Goal: Transaction & Acquisition: Purchase product/service

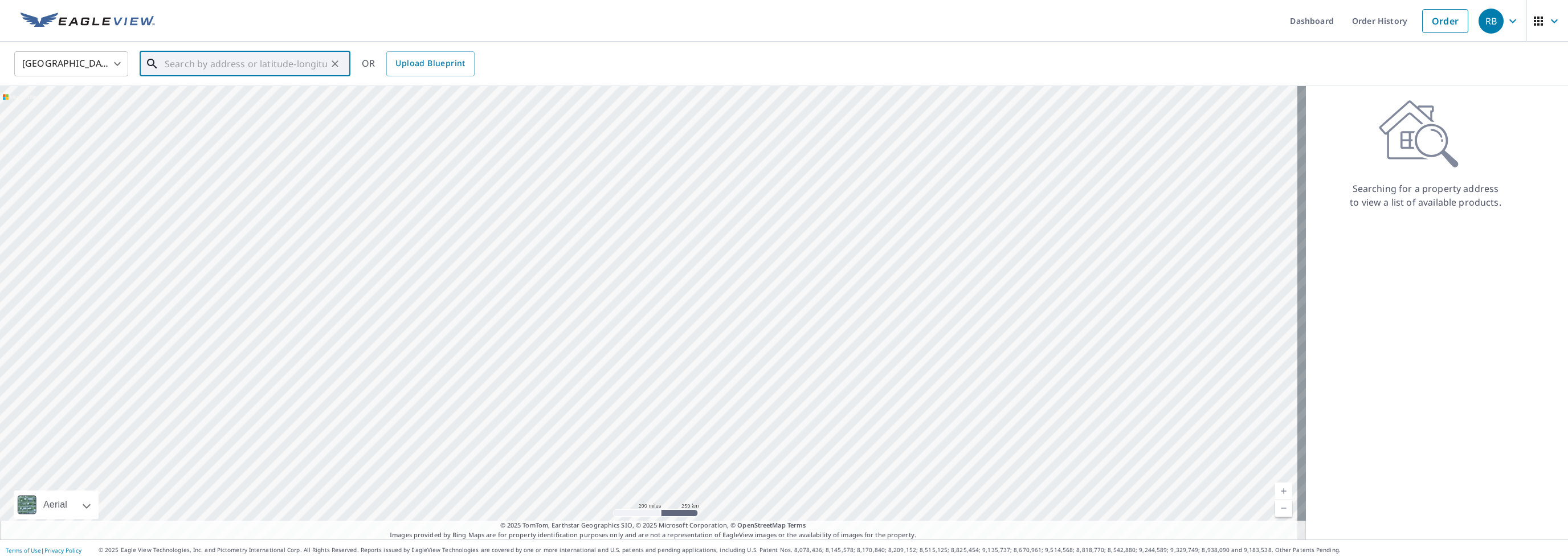
click at [217, 63] on input "text" at bounding box center [245, 64] width 162 height 32
click at [207, 145] on p "[GEOGRAPHIC_DATA]" at bounding box center [251, 148] width 179 height 12
type input "[STREET_ADDRESS]"
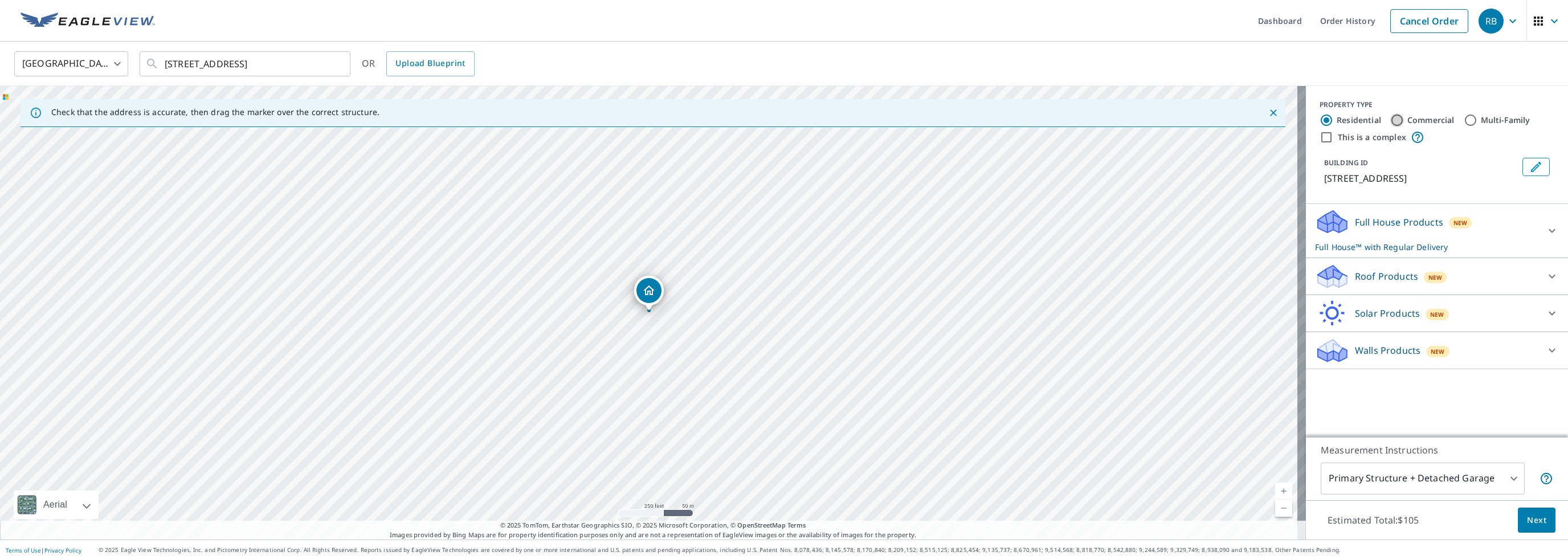
click at [1391, 120] on input "Commercial" at bounding box center [1397, 120] width 13 height 13
radio input "true"
type input "4"
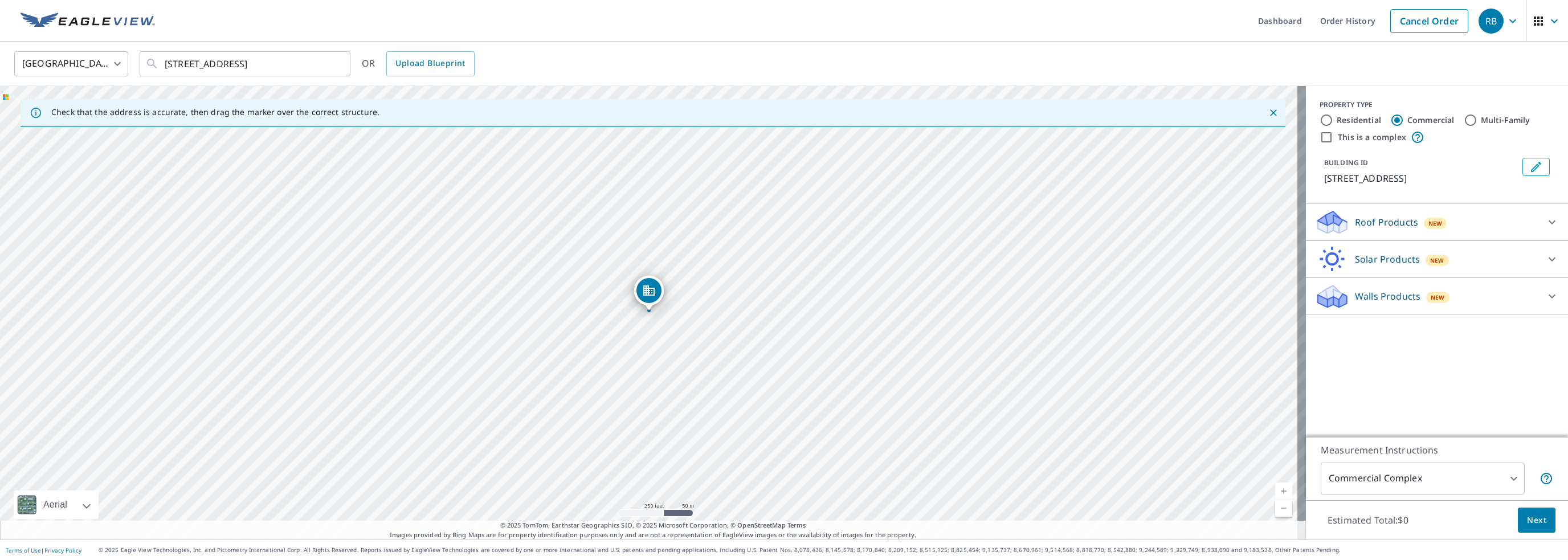
click at [1354, 212] on div "Roof Products New" at bounding box center [1427, 222] width 224 height 27
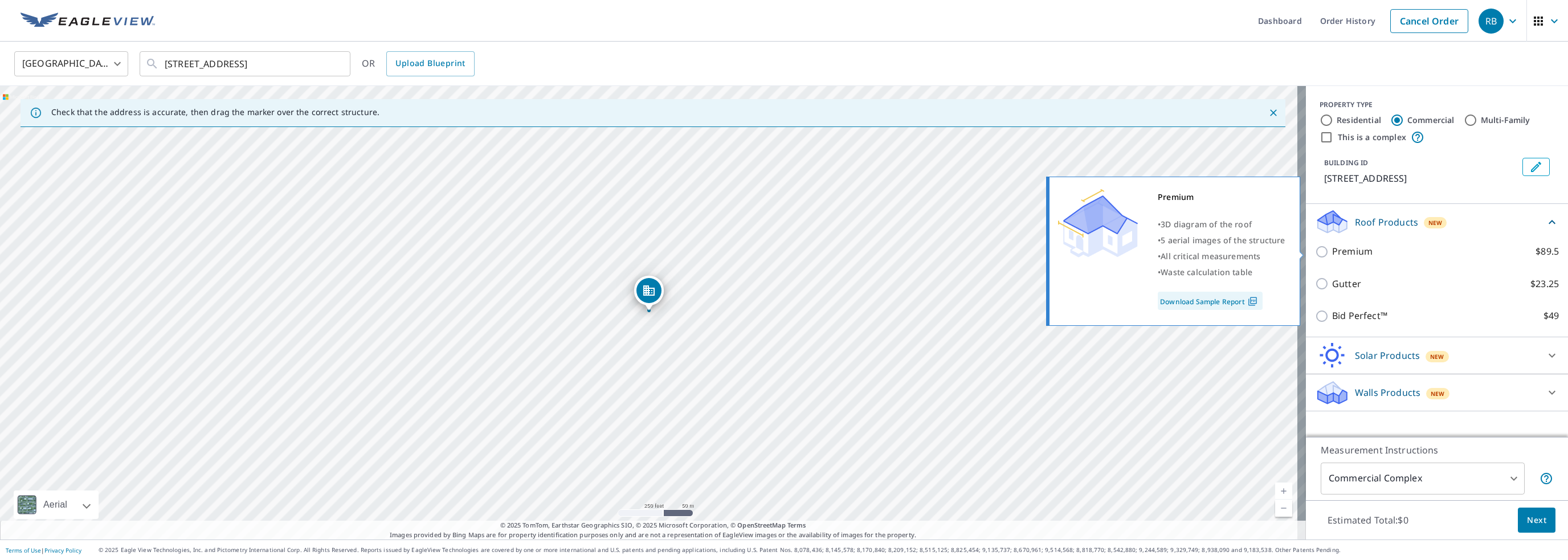
click at [1315, 248] on input "Premium $89.5" at bounding box center [1324, 252] width 17 height 13
checkbox input "true"
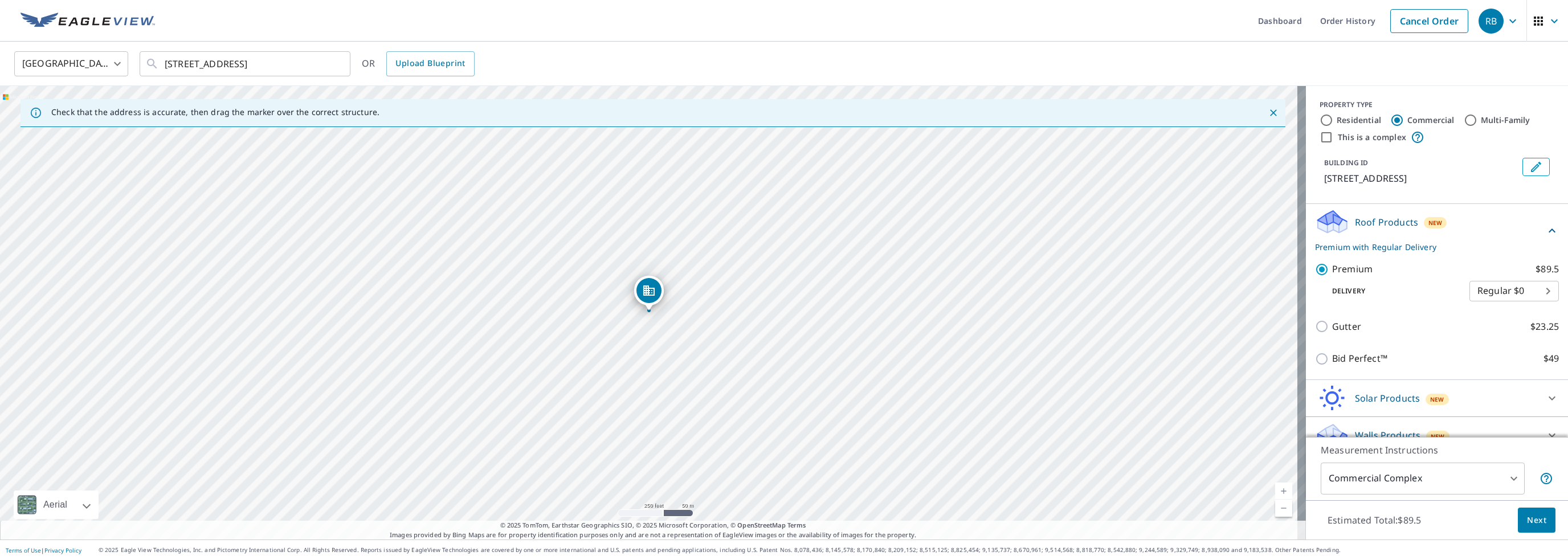
click at [1526, 516] on span "Next" at bounding box center [1536, 519] width 19 height 14
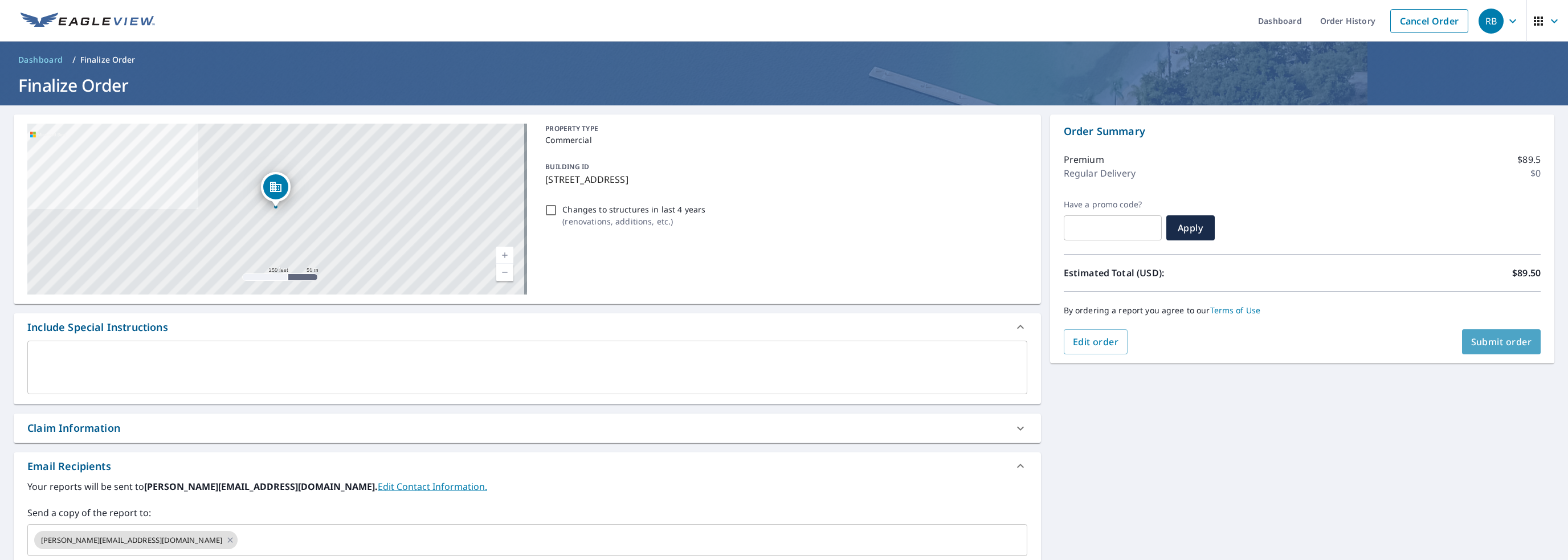
click at [1501, 336] on span "Submit order" at bounding box center [1501, 341] width 61 height 12
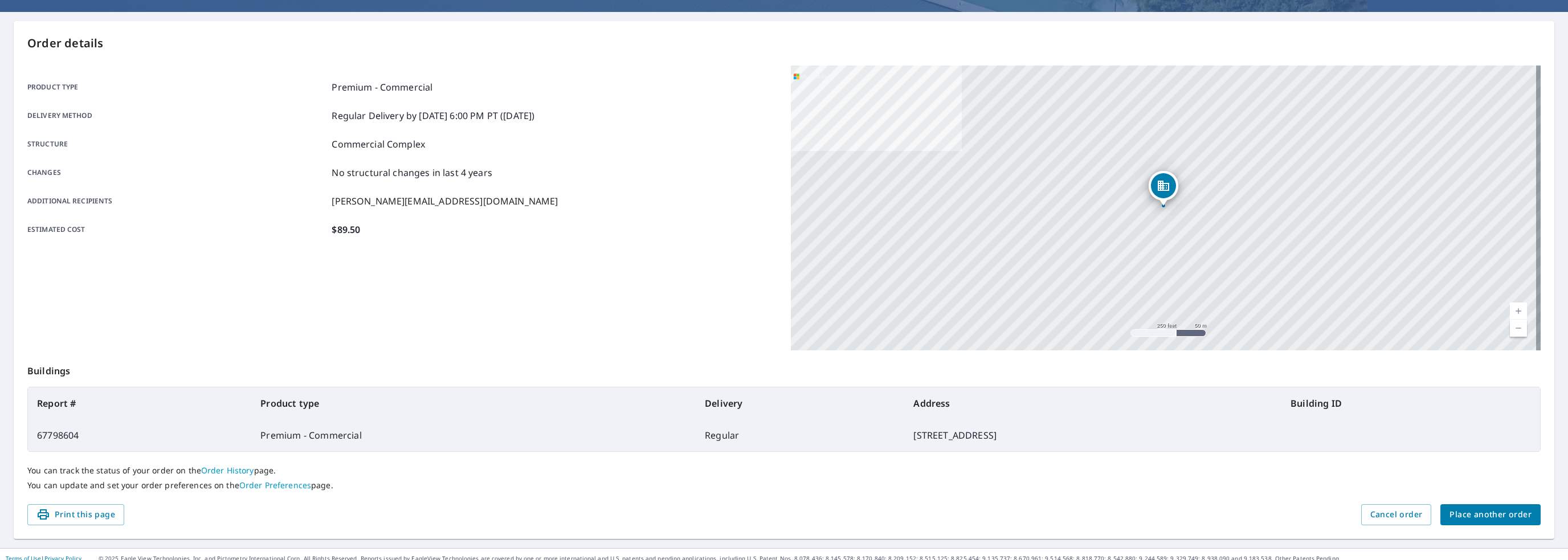
scroll to position [101, 0]
